Goal: Task Accomplishment & Management: Manage account settings

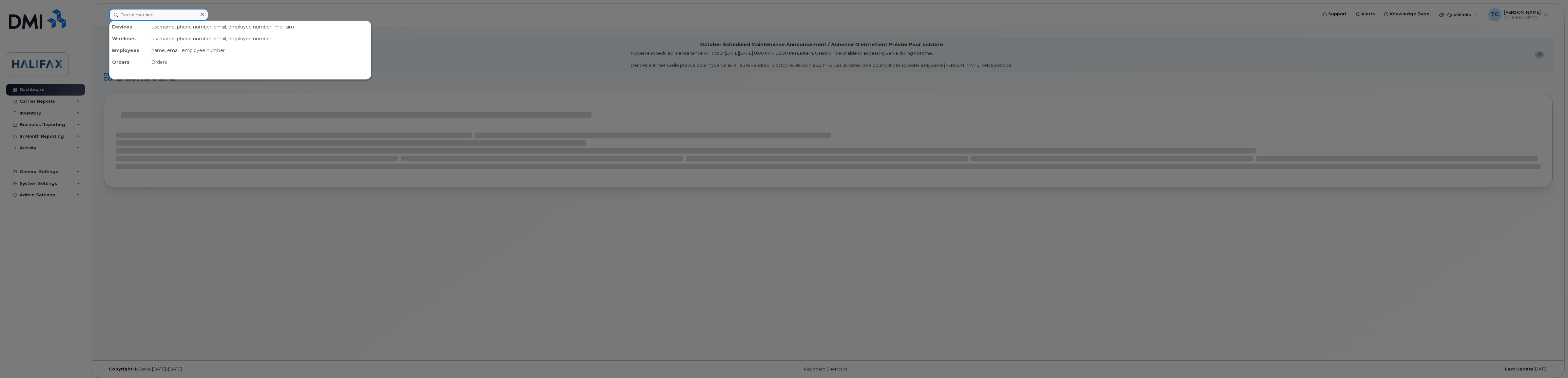
click at [147, 14] on input at bounding box center [159, 14] width 99 height 12
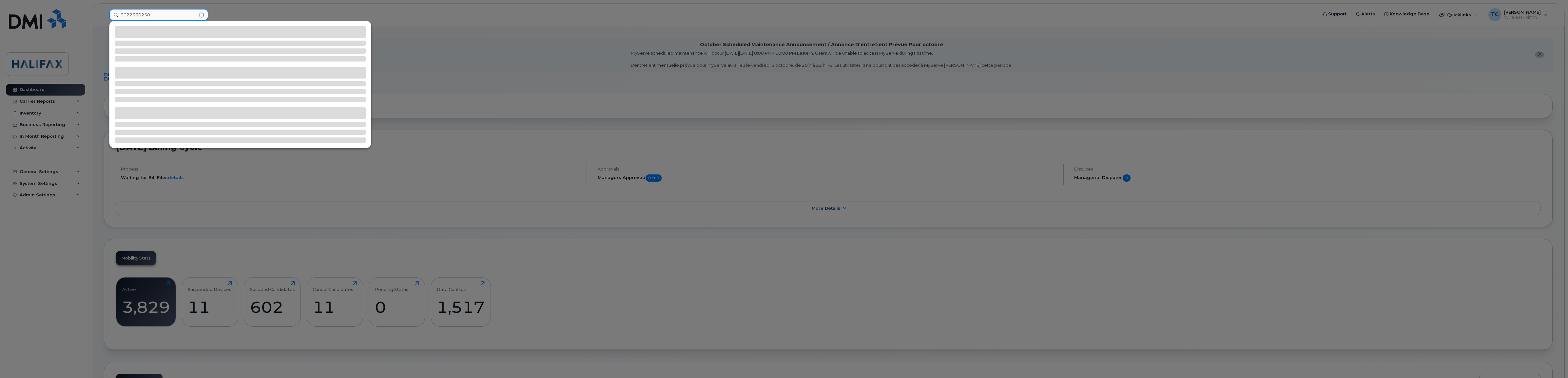
type input "9022330258"
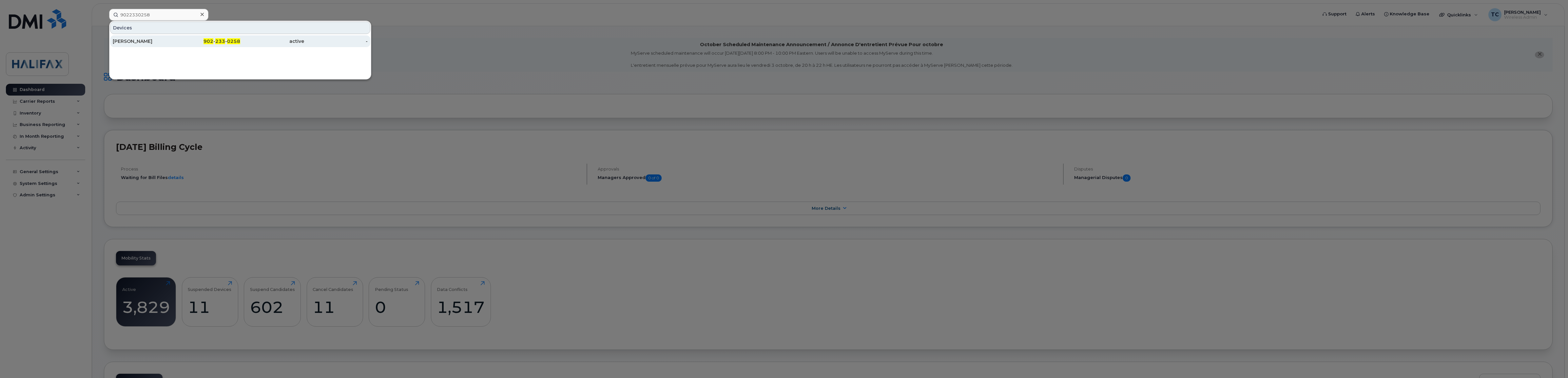
click at [136, 43] on div "[PERSON_NAME]" at bounding box center [144, 42] width 64 height 7
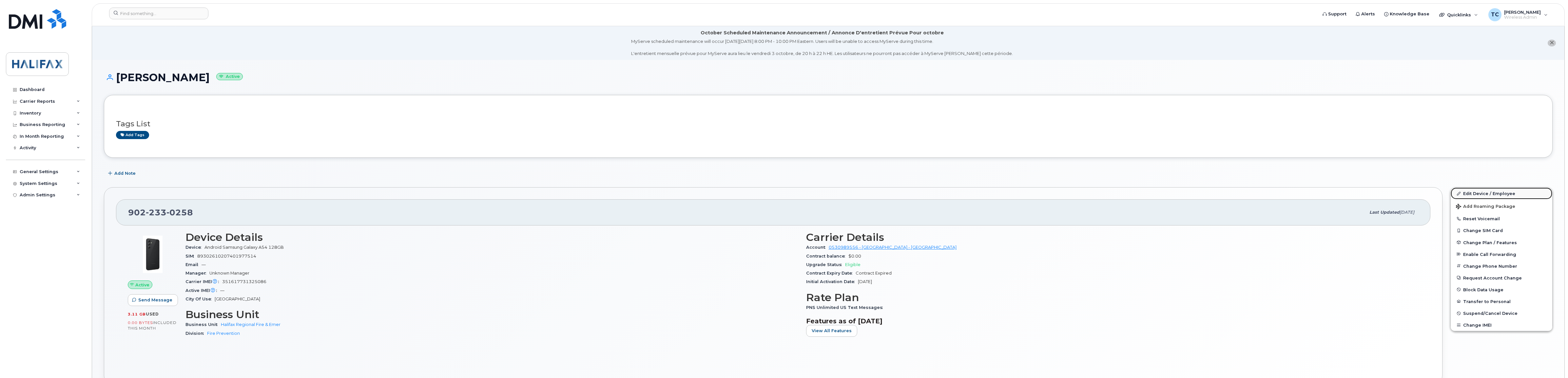
click at [1496, 191] on link "Edit Device / Employee" at bounding box center [1501, 193] width 102 height 12
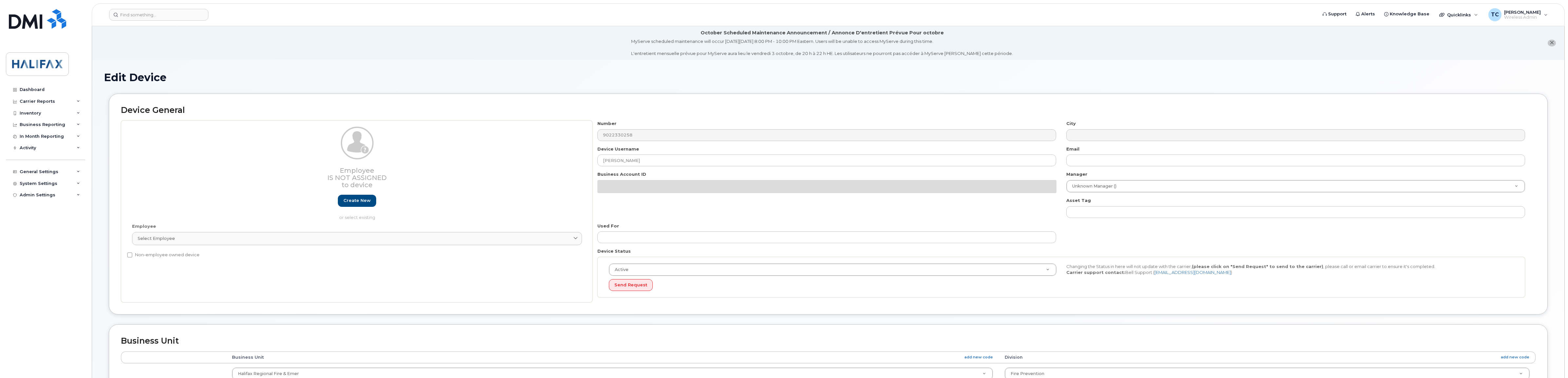
select select "29637096"
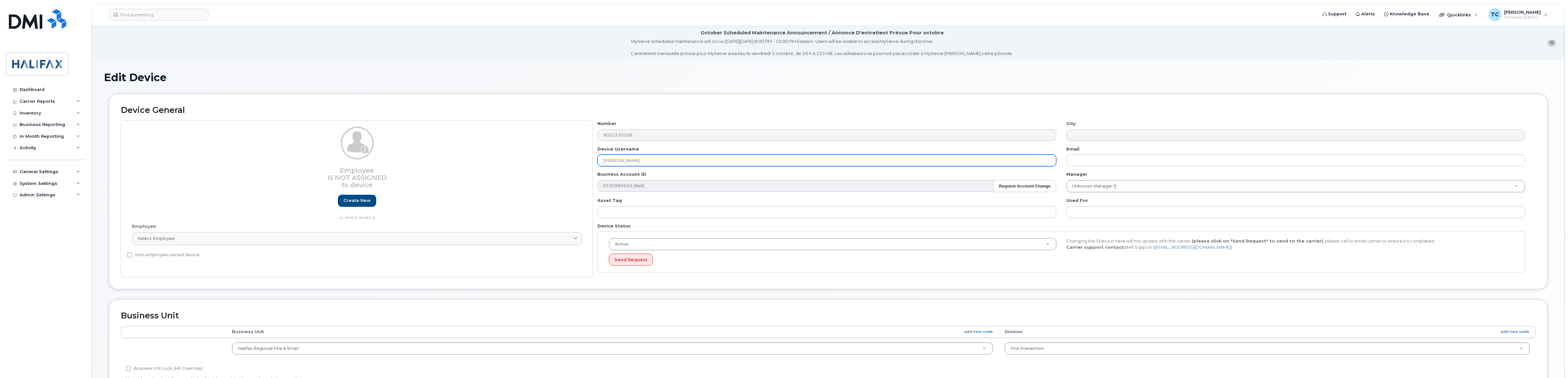
drag, startPoint x: 651, startPoint y: 163, endPoint x: 502, endPoint y: 143, distance: 150.3
click at [521, 151] on div "Employee Is not assigned to device Create new or select existing Employee Selec…" at bounding box center [828, 199] width 1415 height 157
type input "Fire Tact12 Drone"
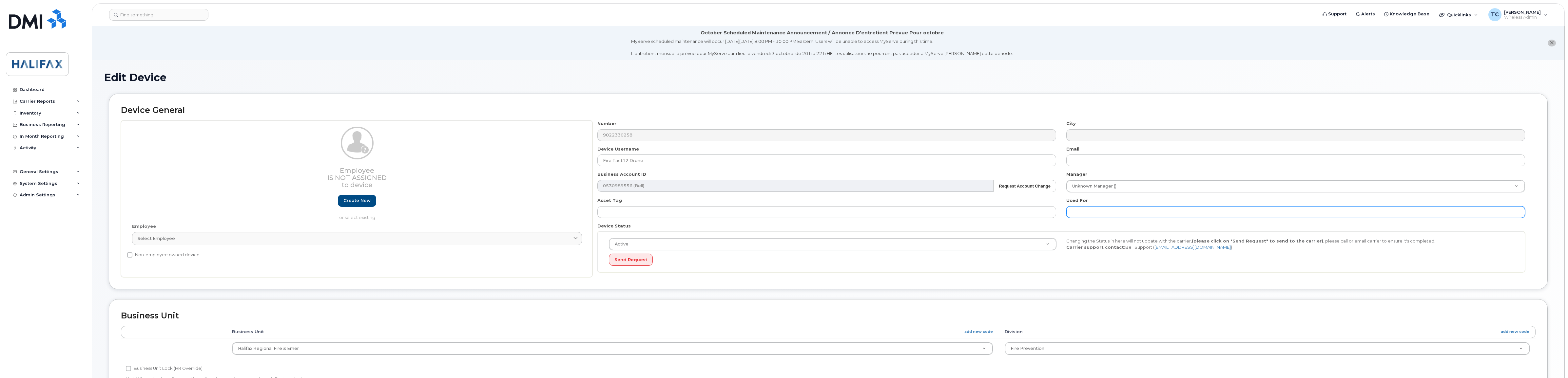
click at [1135, 208] on input "text" at bounding box center [1295, 212] width 459 height 12
type input "Drone in Tact 12"
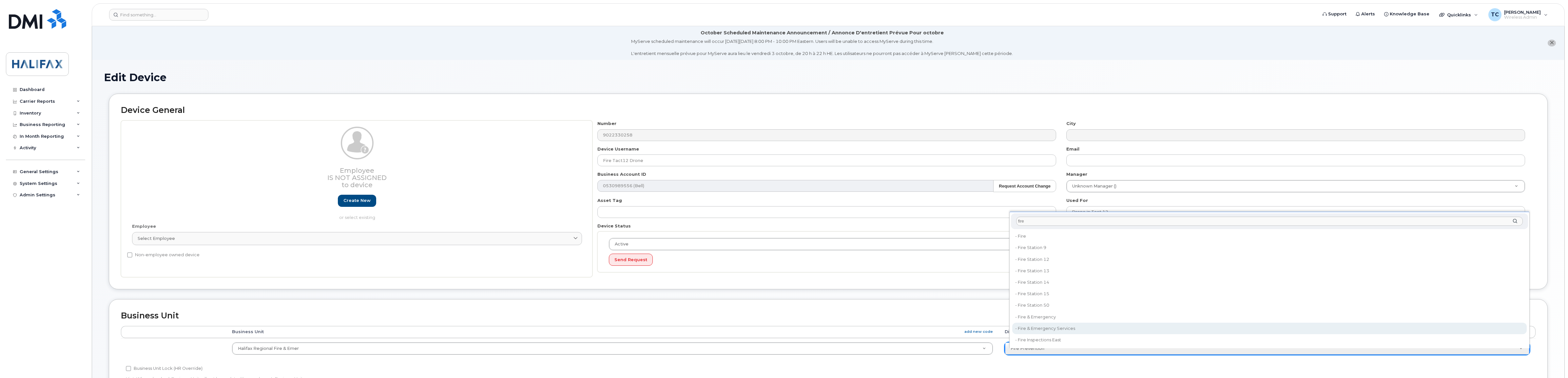
type input "fire"
type input "29637293"
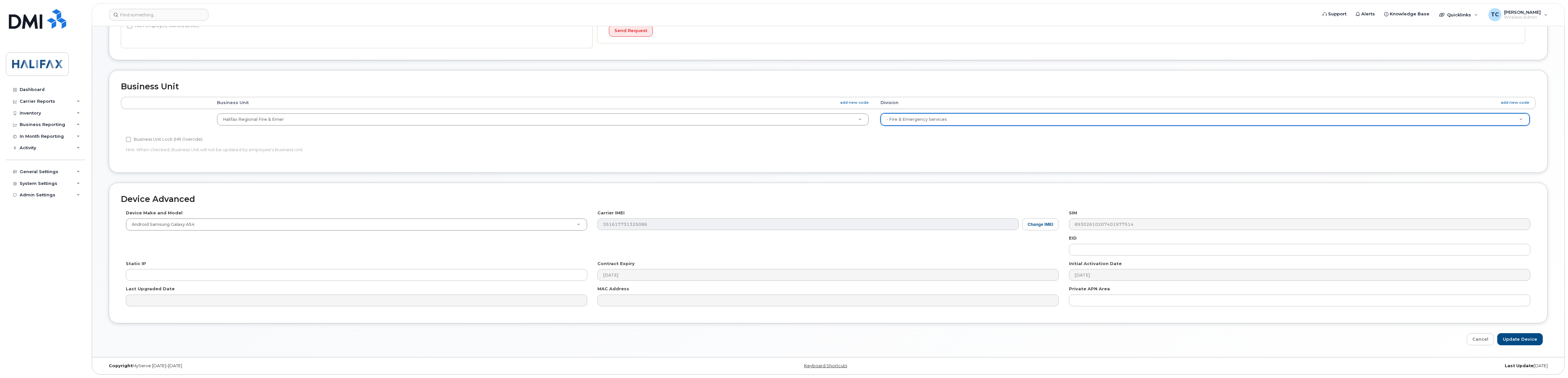
scroll to position [231, 0]
click at [1527, 339] on input "Update Device" at bounding box center [1520, 339] width 46 height 12
type input "Saving..."
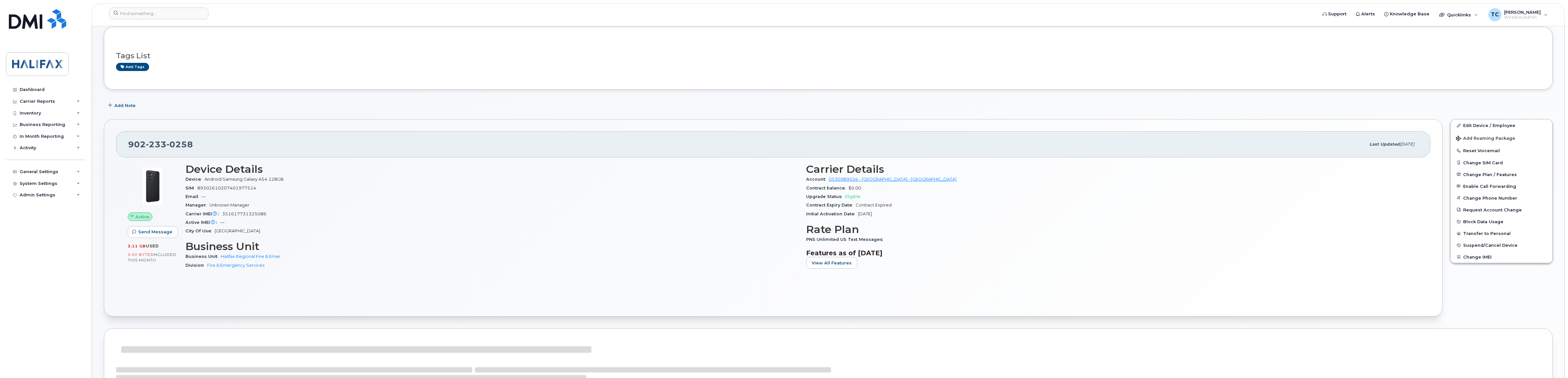
scroll to position [204, 0]
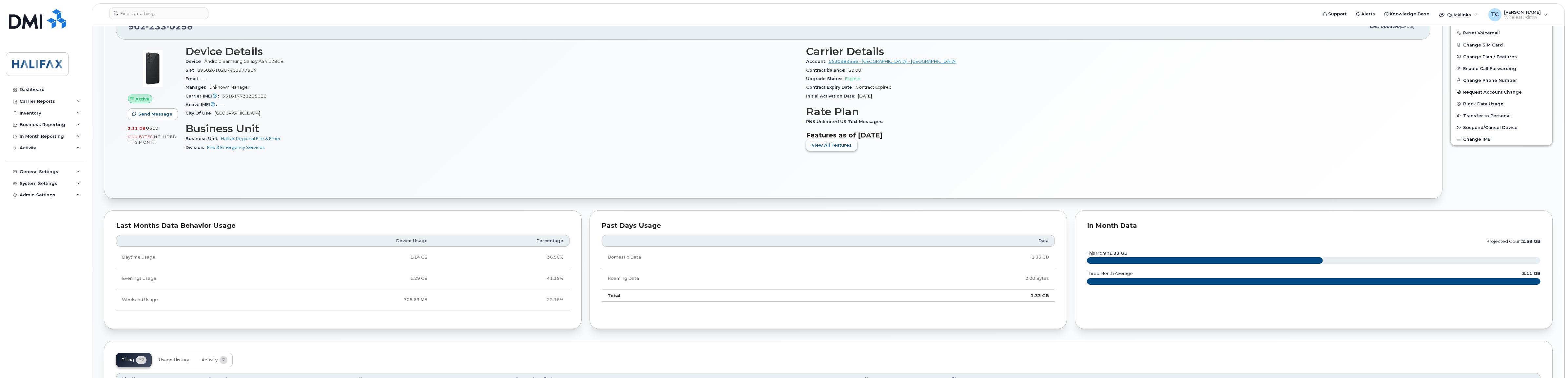
click at [827, 146] on span "View All Features" at bounding box center [831, 145] width 40 height 6
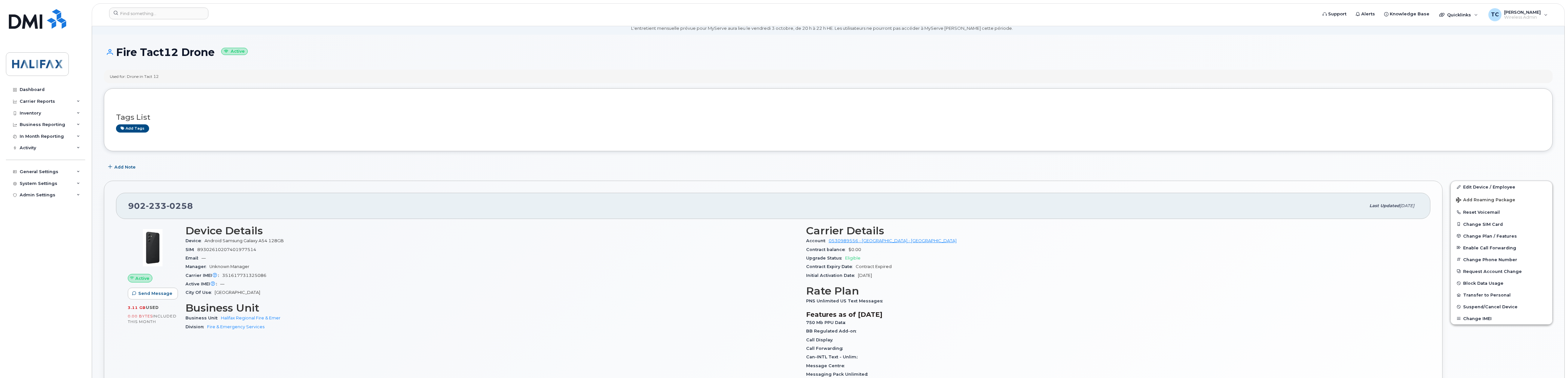
scroll to position [0, 0]
